Goal: Task Accomplishment & Management: Manage account settings

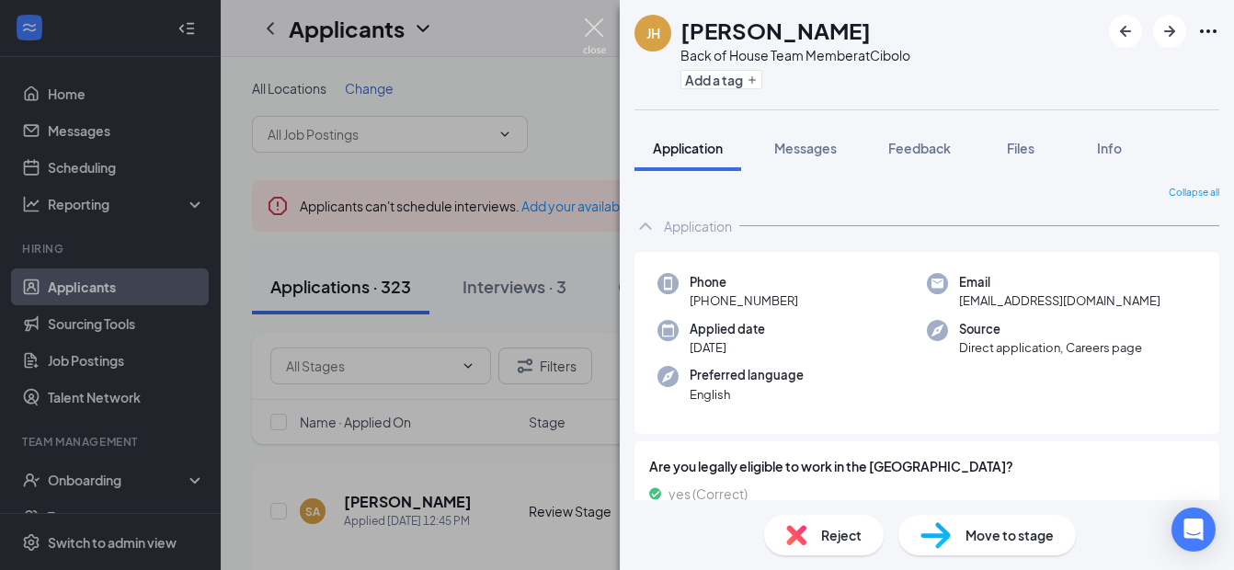
click at [596, 24] on img at bounding box center [594, 36] width 23 height 36
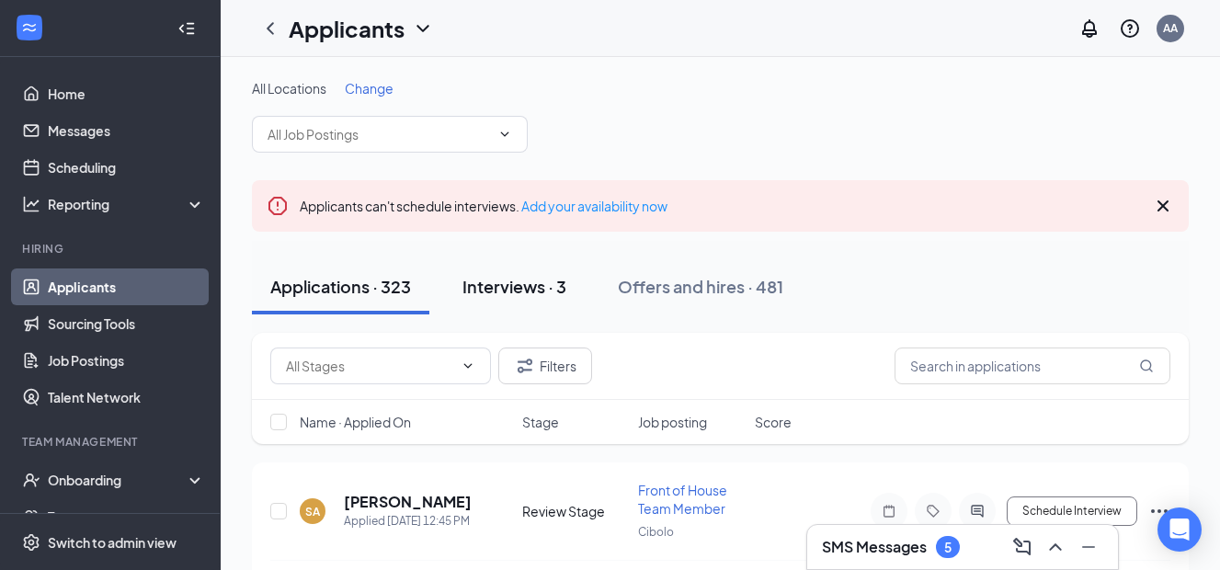
click at [527, 291] on div "Interviews · 3" at bounding box center [515, 286] width 104 height 23
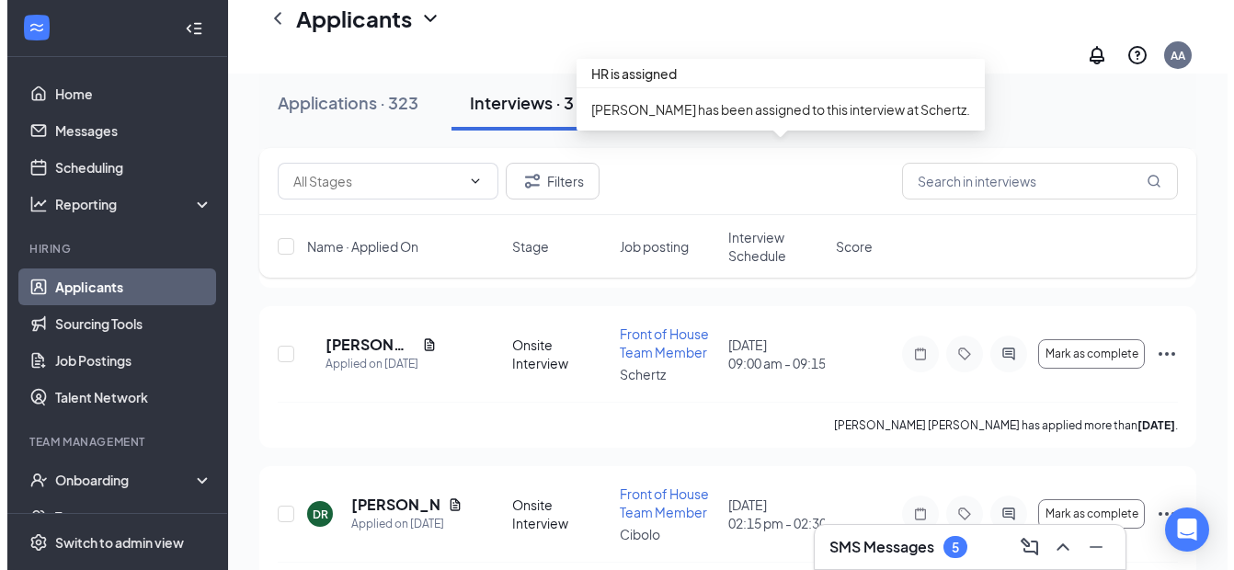
scroll to position [386, 0]
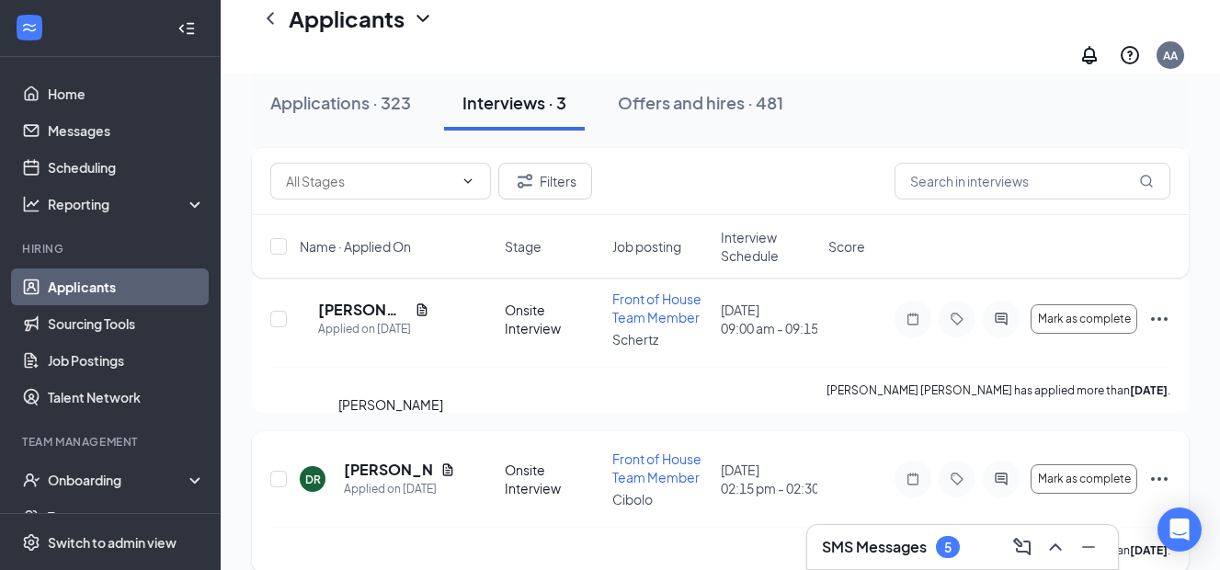
click at [370, 460] on h5 "[PERSON_NAME]" at bounding box center [388, 470] width 89 height 20
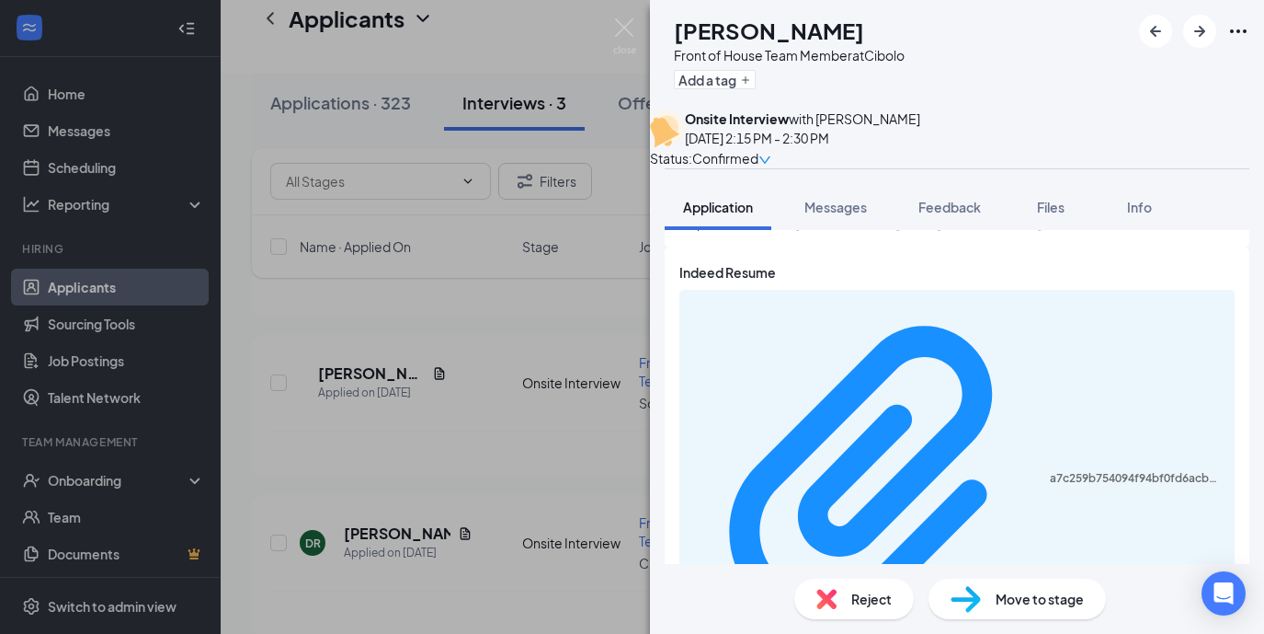
scroll to position [899, 0]
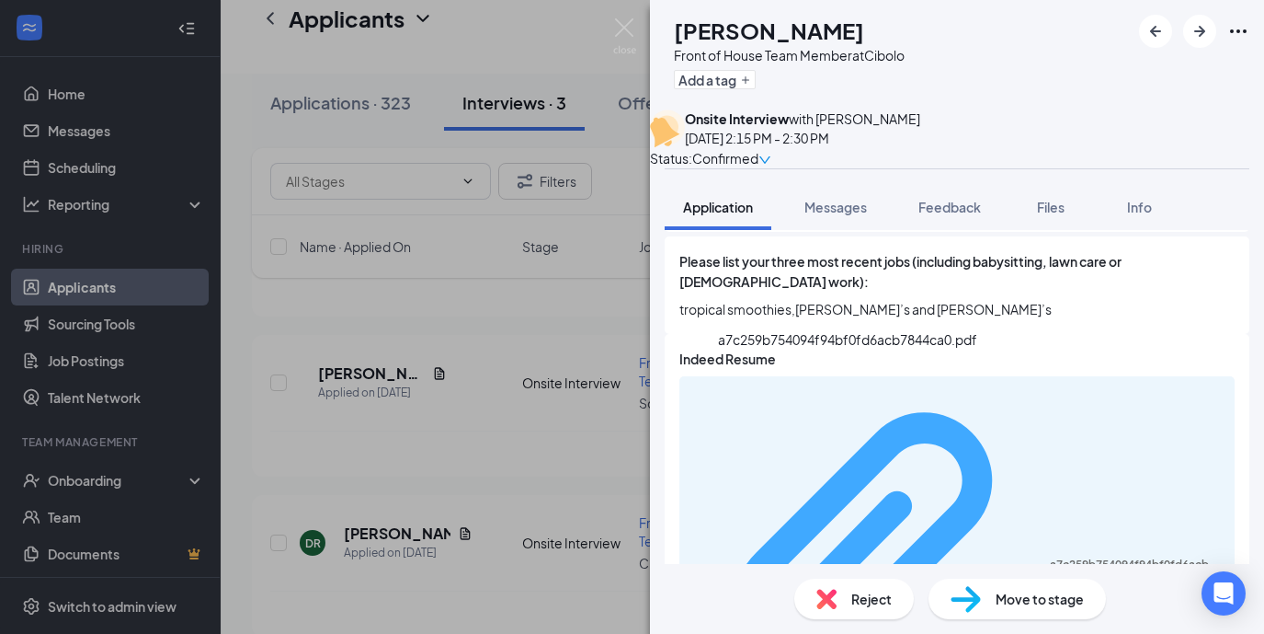
click at [1050, 557] on div "a7c259b754094f94bf0fd6acb7844ca0.pdf" at bounding box center [1137, 564] width 174 height 15
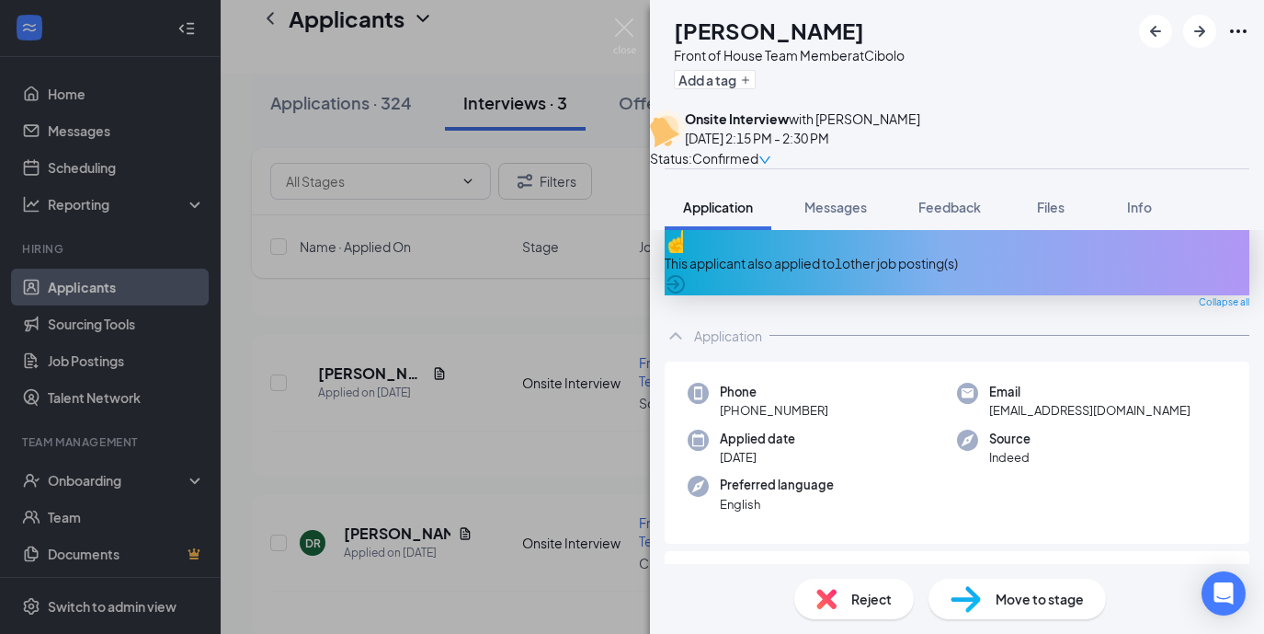
scroll to position [0, 0]
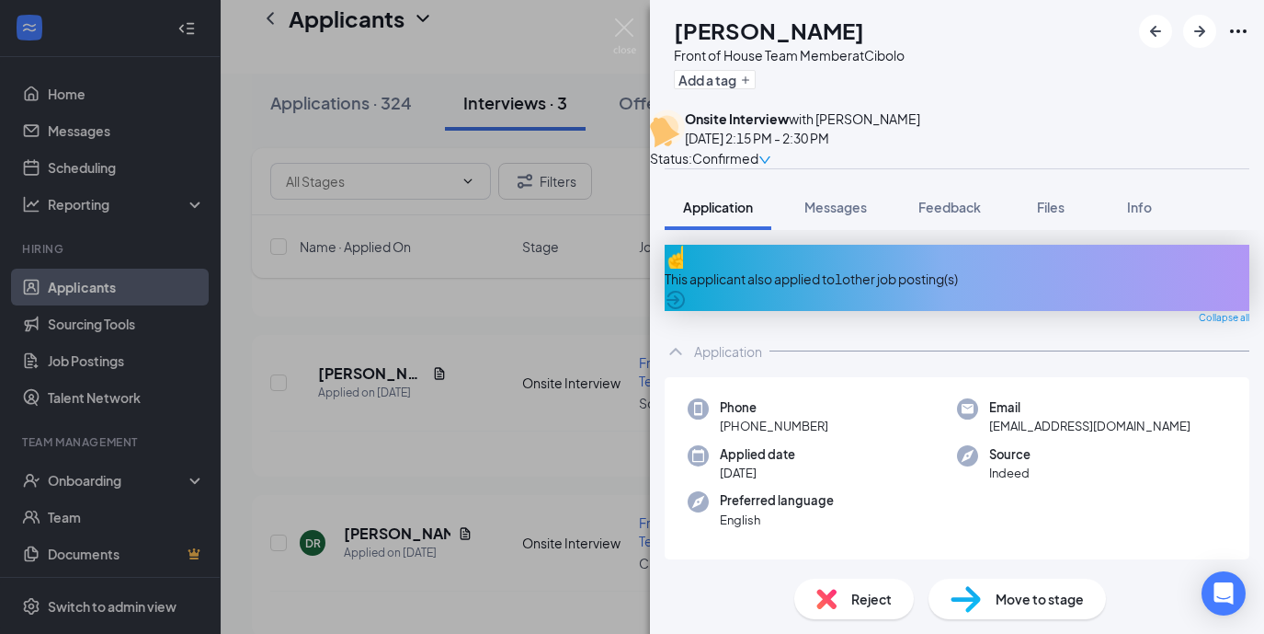
click at [814, 296] on div "This applicant also applied to 1 other job posting(s)" at bounding box center [957, 278] width 585 height 66
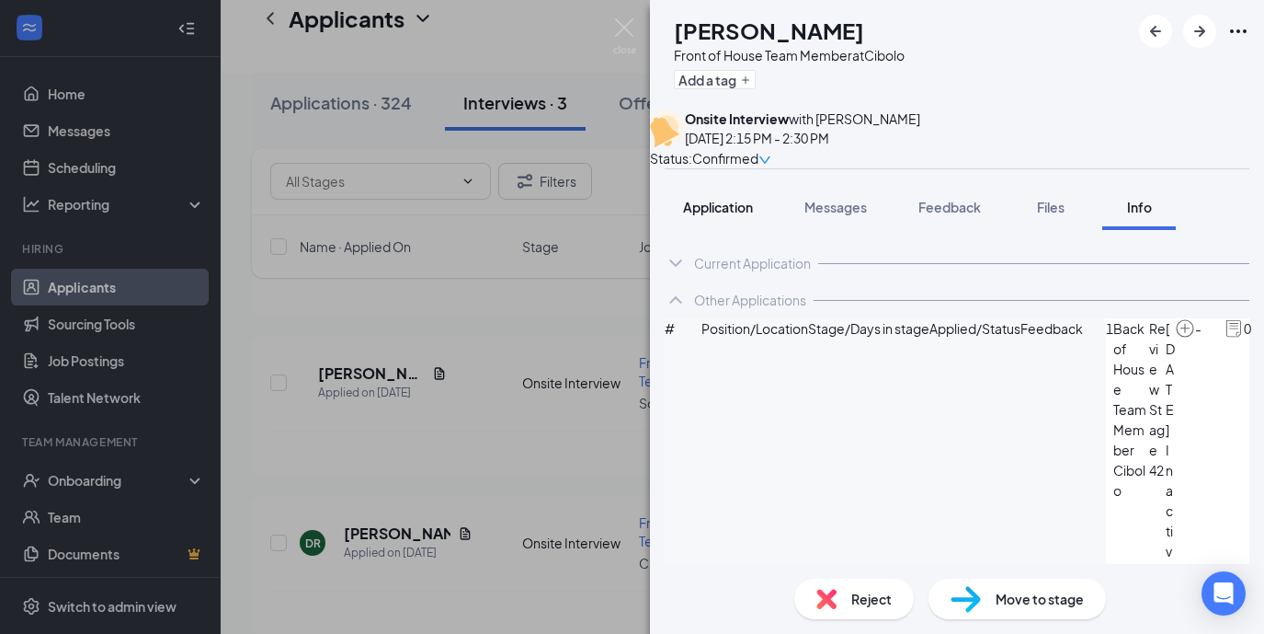
click at [728, 215] on span "Application" at bounding box center [718, 207] width 70 height 17
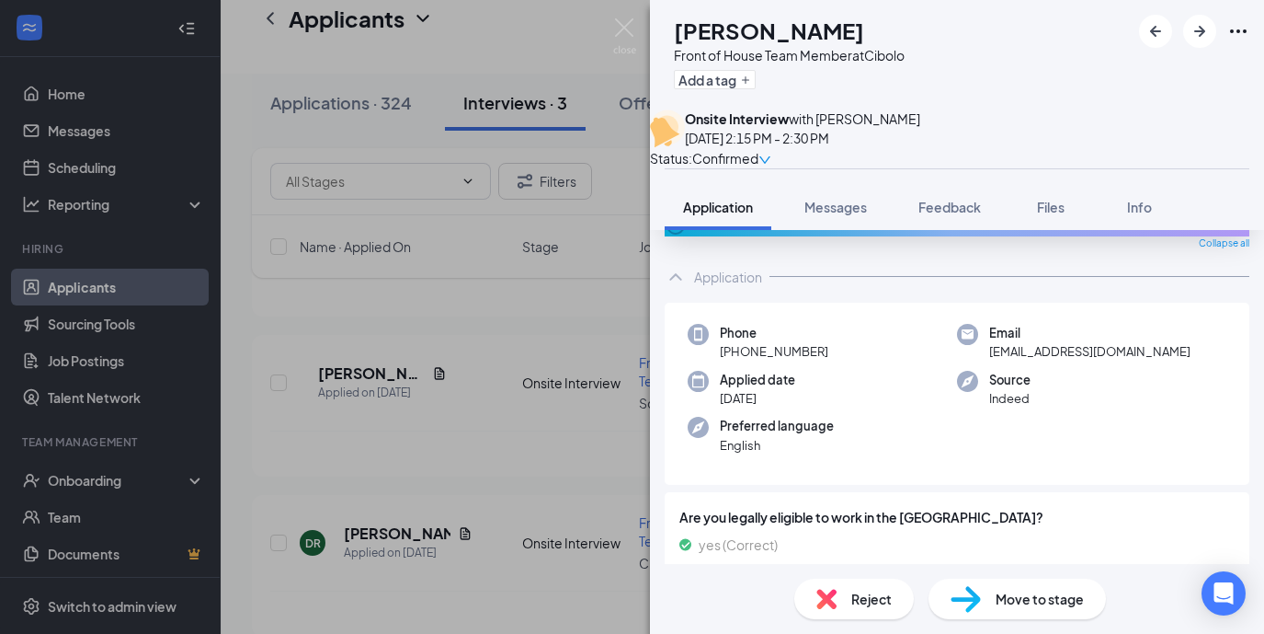
scroll to position [24, 0]
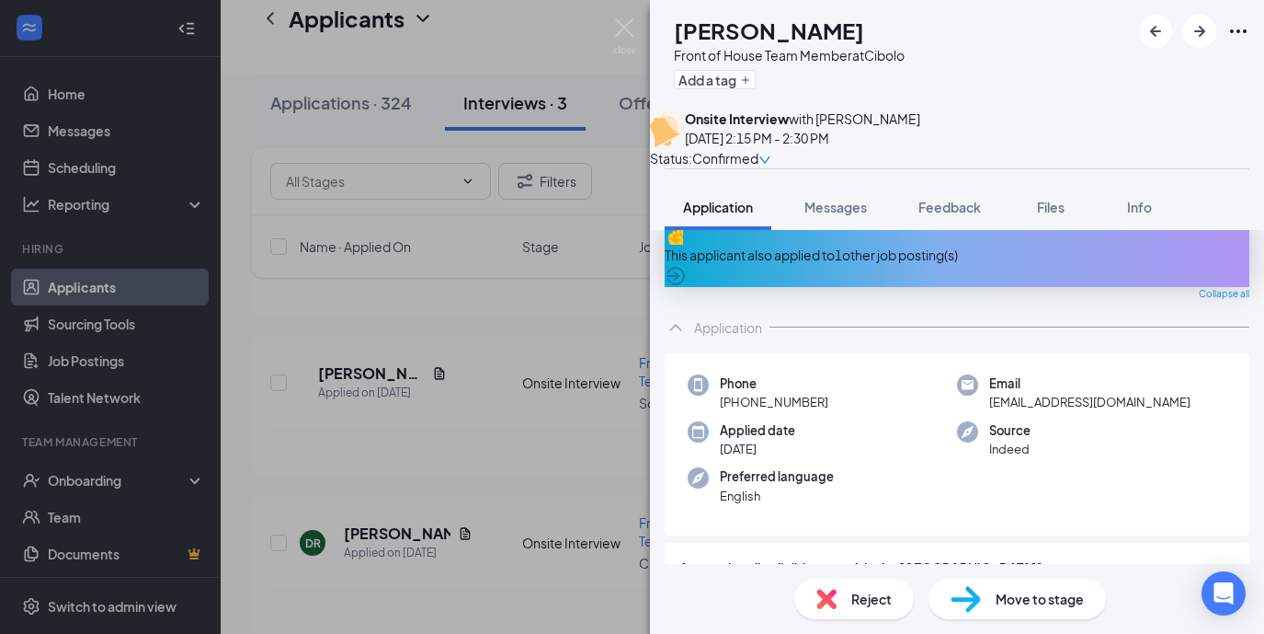
click at [849, 265] on div "This applicant also applied to 1 other job posting(s)" at bounding box center [957, 255] width 585 height 20
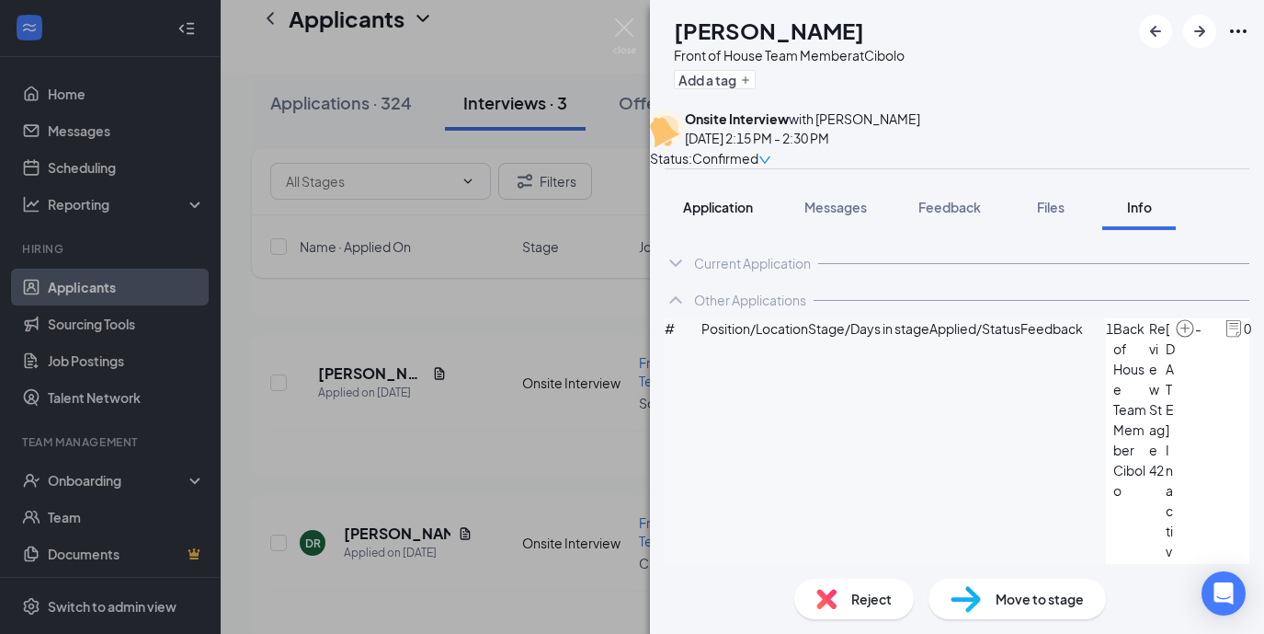
click at [707, 215] on span "Application" at bounding box center [718, 207] width 70 height 17
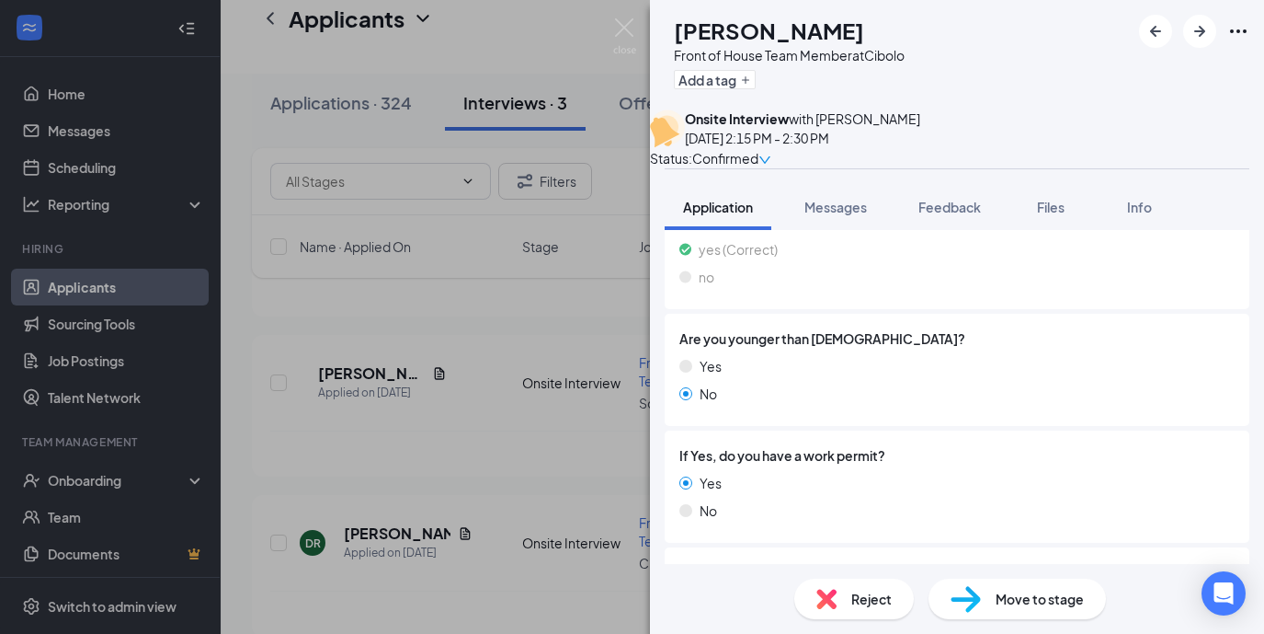
scroll to position [383, 0]
